Goal: Information Seeking & Learning: Learn about a topic

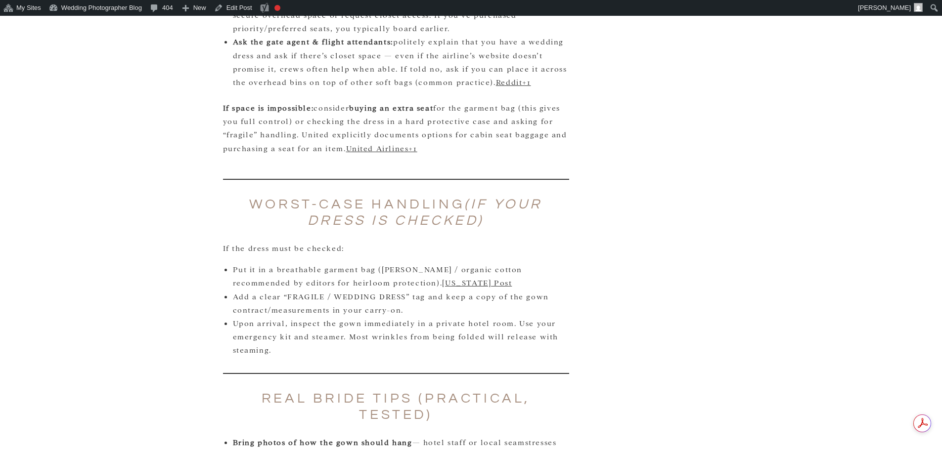
scroll to position [2175, 0]
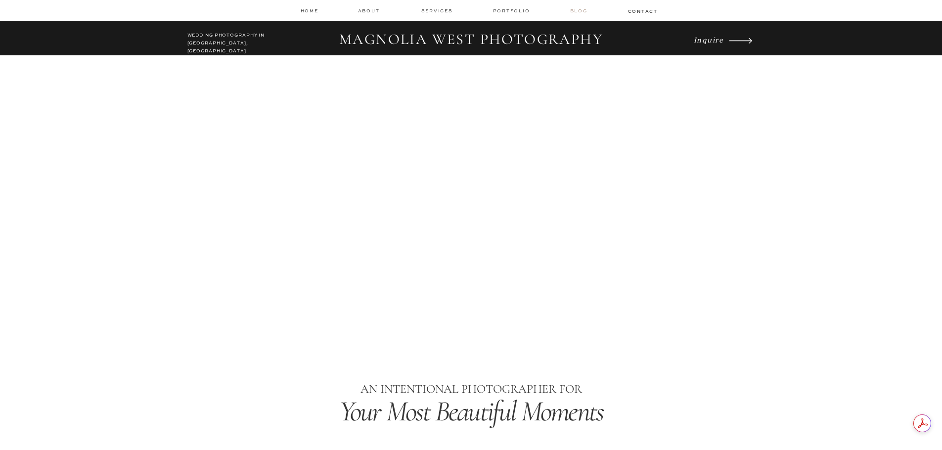
click at [581, 11] on nav "Blog" at bounding box center [580, 10] width 20 height 7
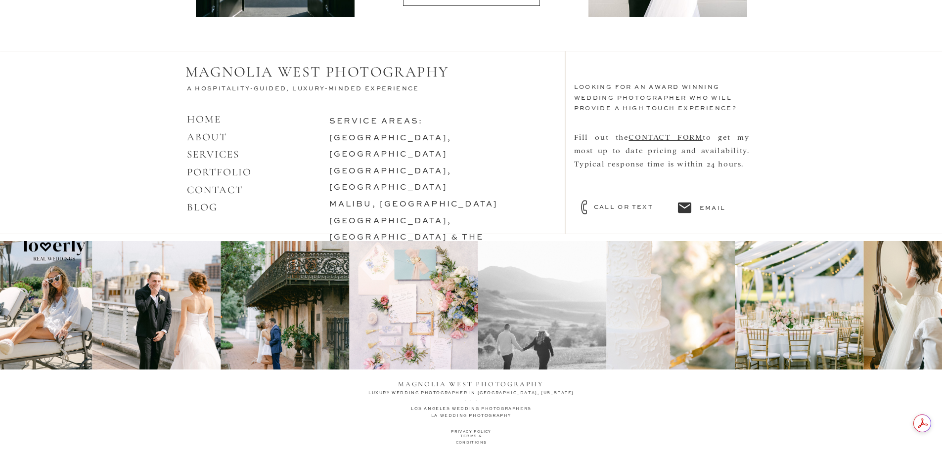
click at [358, 267] on link "DESTINATIONS WORLDWIDE" at bounding box center [406, 271] width 155 height 8
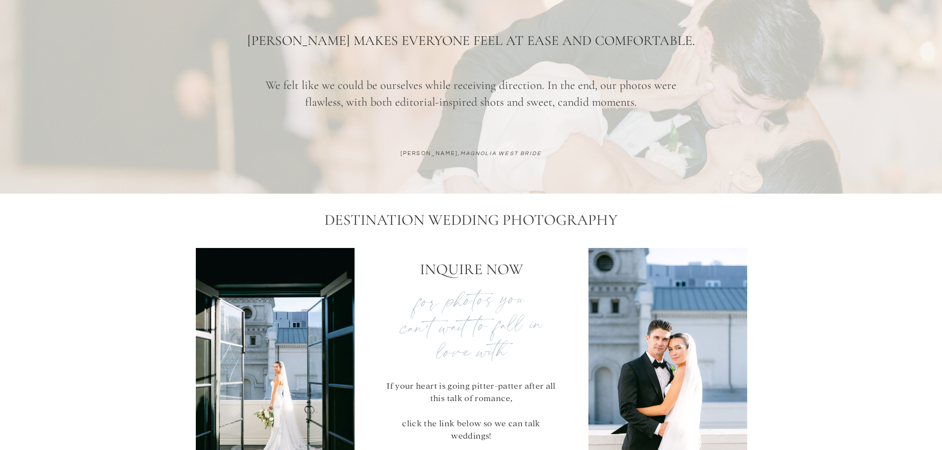
scroll to position [3758, 0]
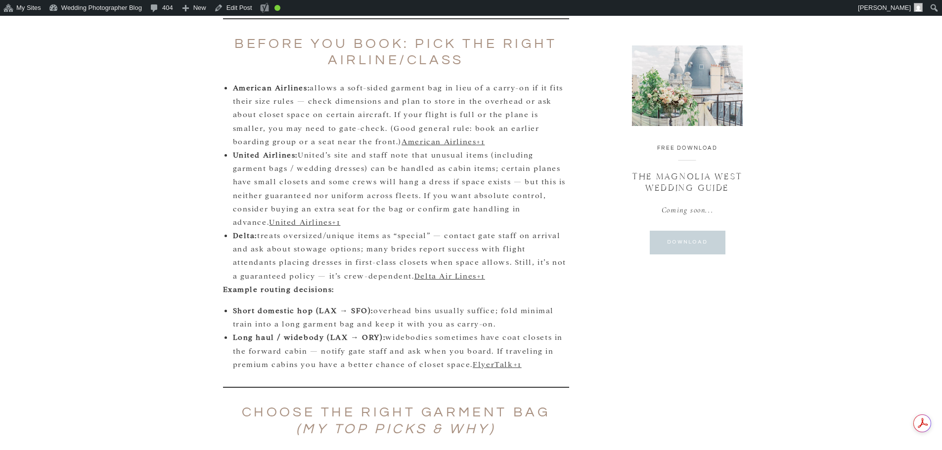
scroll to position [643, 0]
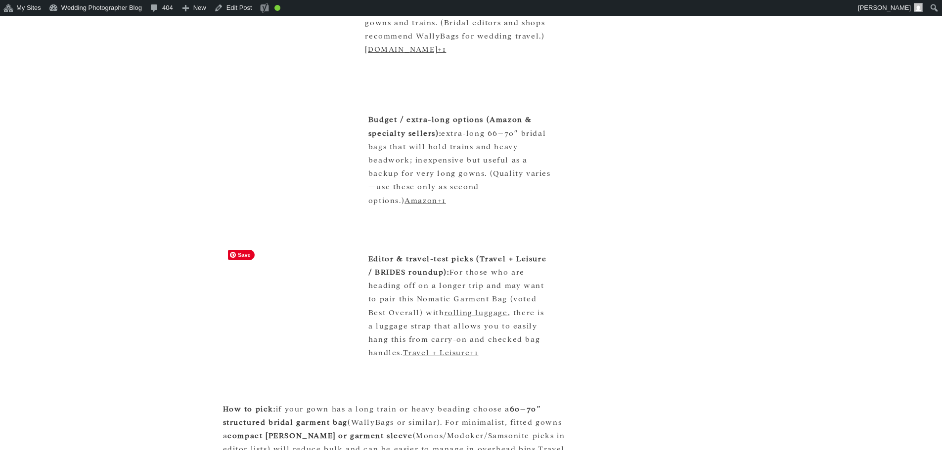
scroll to position [1137, 0]
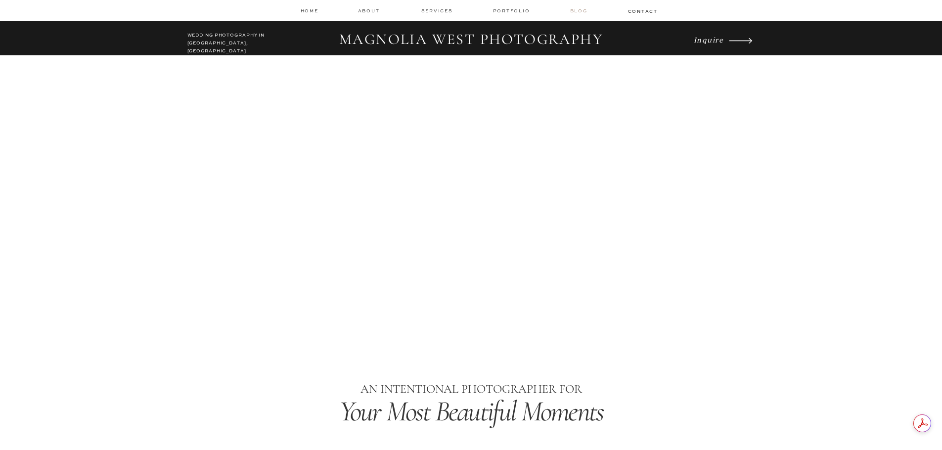
click at [587, 13] on nav "Blog" at bounding box center [580, 10] width 20 height 7
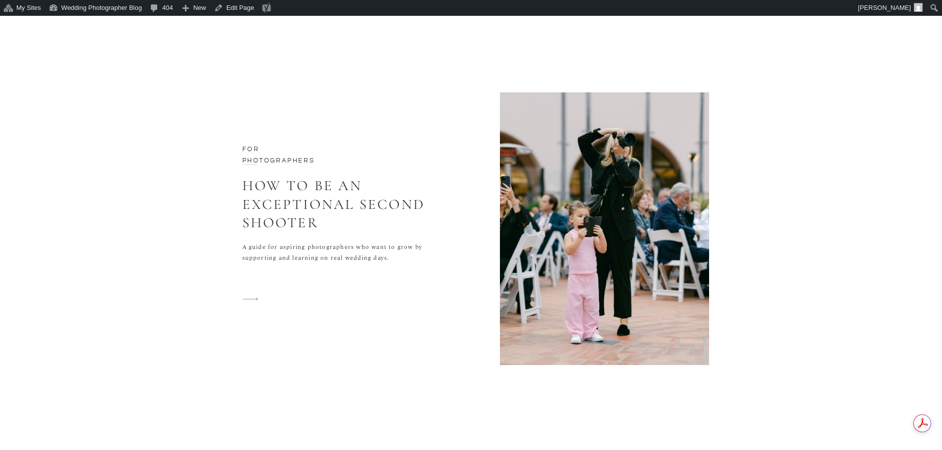
click at [254, 299] on icon "arrow" at bounding box center [250, 299] width 27 height 14
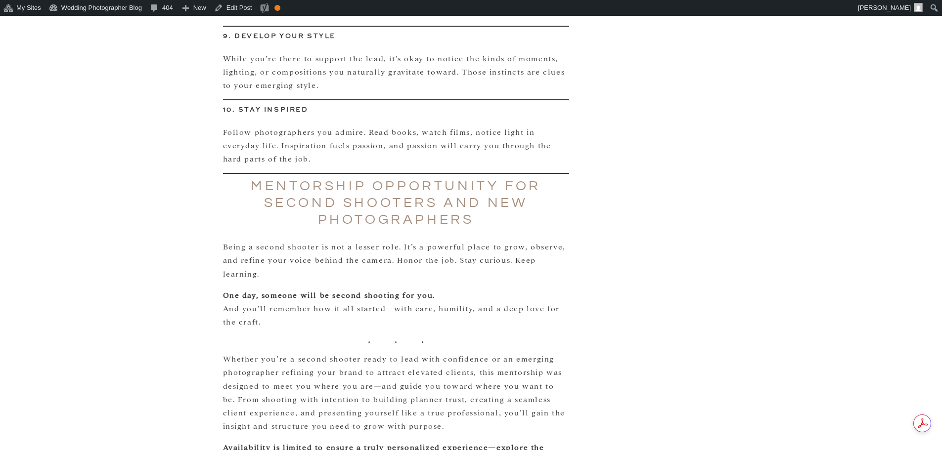
scroll to position [1285, 0]
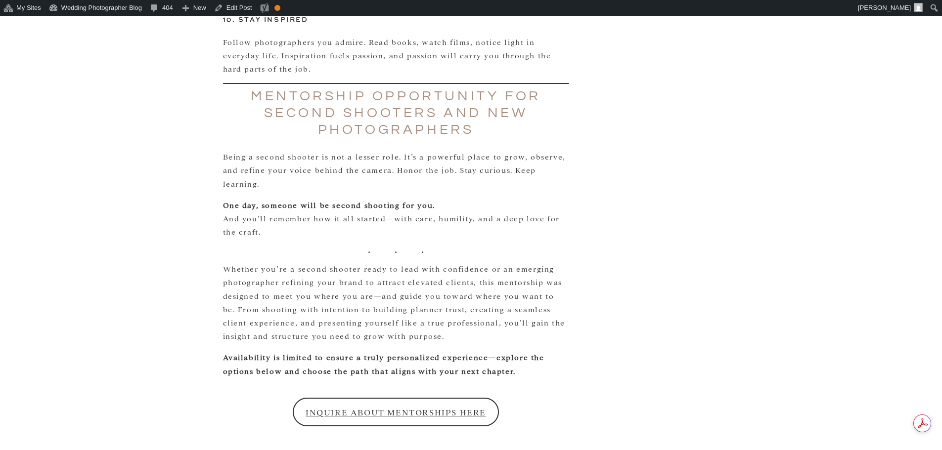
click at [407, 398] on link "INQUIRE ABOUT MENTORSHIPS HERE" at bounding box center [396, 412] width 206 height 29
